Goal: Find specific page/section: Find specific page/section

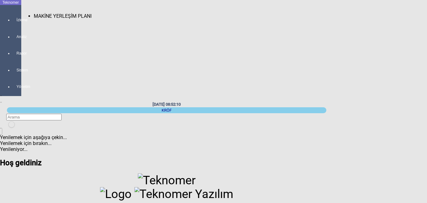
click at [34, 13] on span "MAKİNE YERLEŞİM PLANI" at bounding box center [63, 16] width 58 height 6
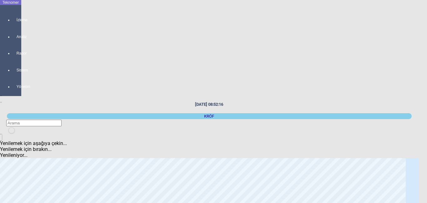
scroll to position [31, 0]
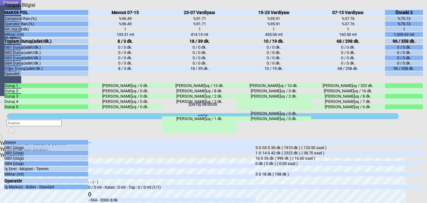
click at [4, 8] on icon "Kapat" at bounding box center [4, 8] width 0 height 0
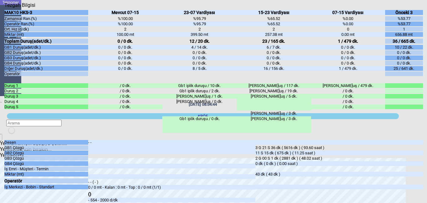
click at [420, 8] on div "Kapat" at bounding box center [213, 8] width 419 height 0
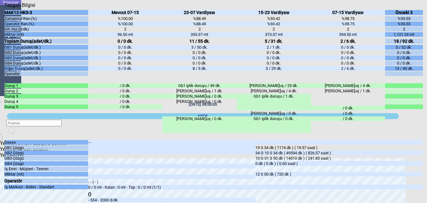
click at [4, 8] on icon "Kapat" at bounding box center [4, 8] width 0 height 0
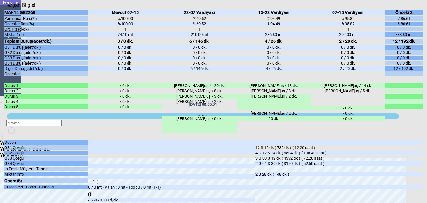
click at [4, 8] on icon "Kapat" at bounding box center [4, 8] width 0 height 0
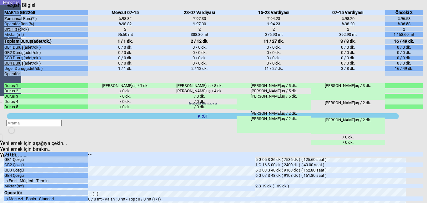
click at [4, 8] on icon "Kapat" at bounding box center [4, 8] width 0 height 0
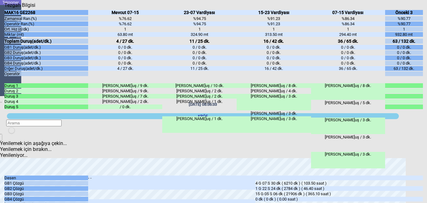
click at [4, 8] on icon "Kapat" at bounding box center [4, 8] width 0 height 0
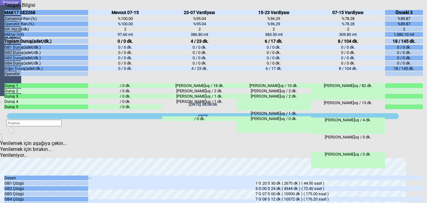
click at [418, 3] on div "Tezgah Bilgisi" at bounding box center [213, 5] width 419 height 6
click at [4, 8] on icon "Kapat" at bounding box center [4, 8] width 0 height 0
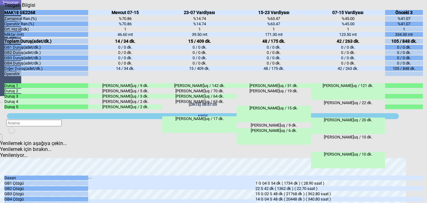
click at [4, 8] on icon "Kapat" at bounding box center [4, 8] width 0 height 0
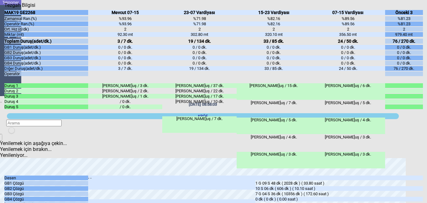
click at [4, 8] on icon "Kapat" at bounding box center [4, 8] width 0 height 0
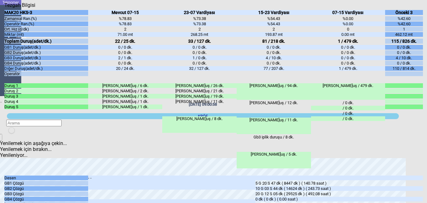
click at [420, 8] on div "Kapat" at bounding box center [213, 8] width 419 height 0
